Goal: Navigation & Orientation: Find specific page/section

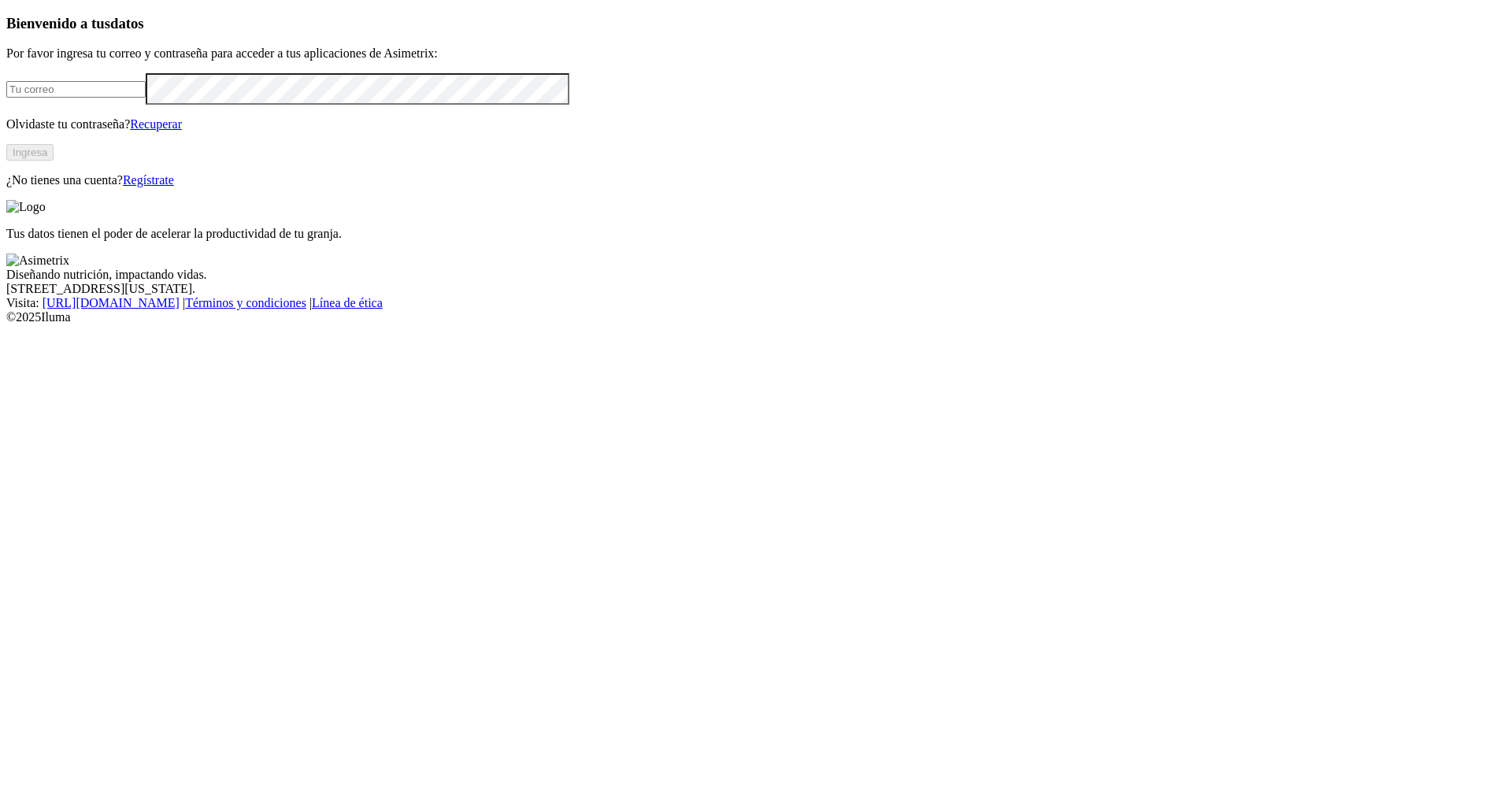
click at [146, 97] on input "email" at bounding box center [76, 89] width 139 height 17
type input "[EMAIL_ADDRESS][DOMAIN_NAME]"
click at [54, 161] on button "Ingresa" at bounding box center [30, 152] width 48 height 17
